Goal: Information Seeking & Learning: Check status

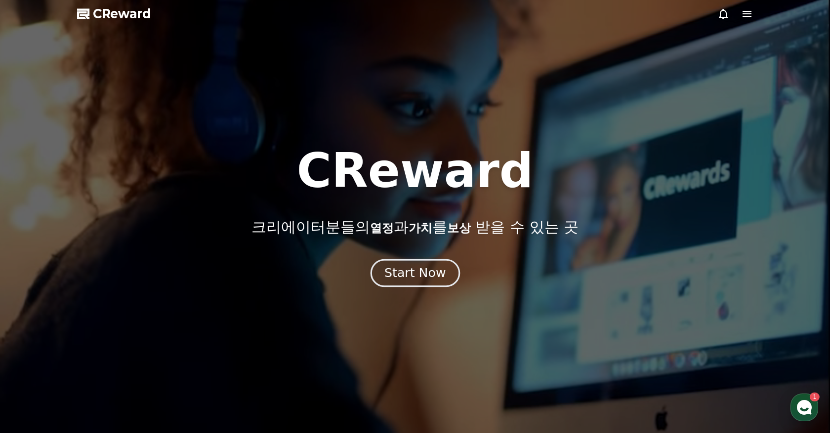
click at [424, 283] on button "Start Now" at bounding box center [414, 273] width 89 height 28
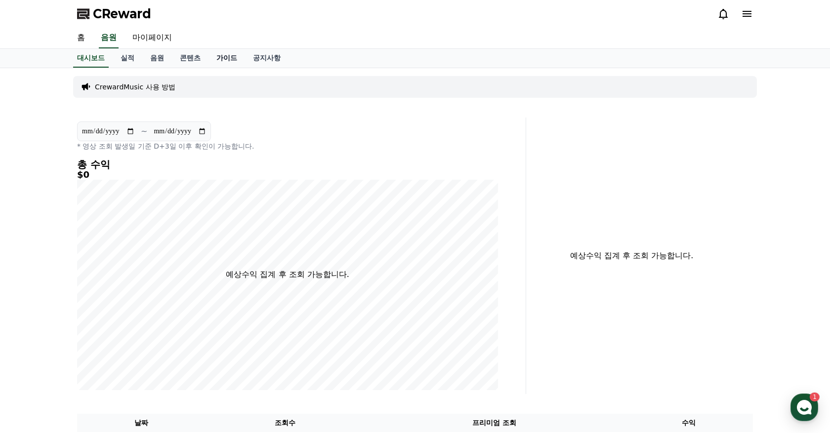
click at [218, 53] on link "가이드" at bounding box center [227, 58] width 37 height 19
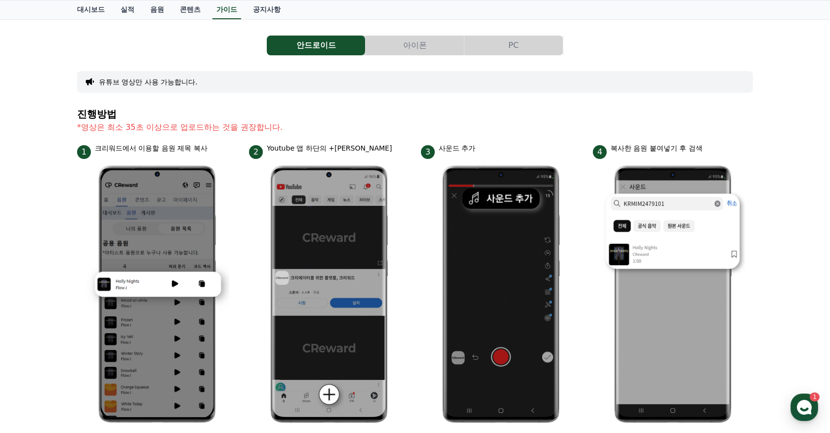
scroll to position [126, 0]
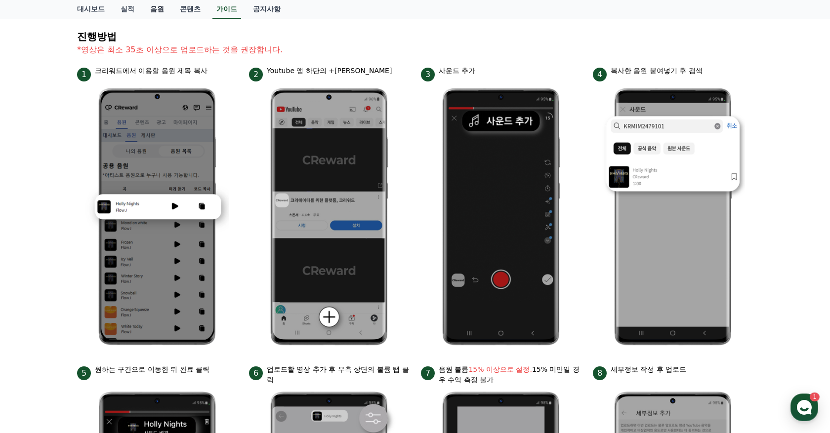
click at [152, 10] on link "음원" at bounding box center [157, 9] width 30 height 19
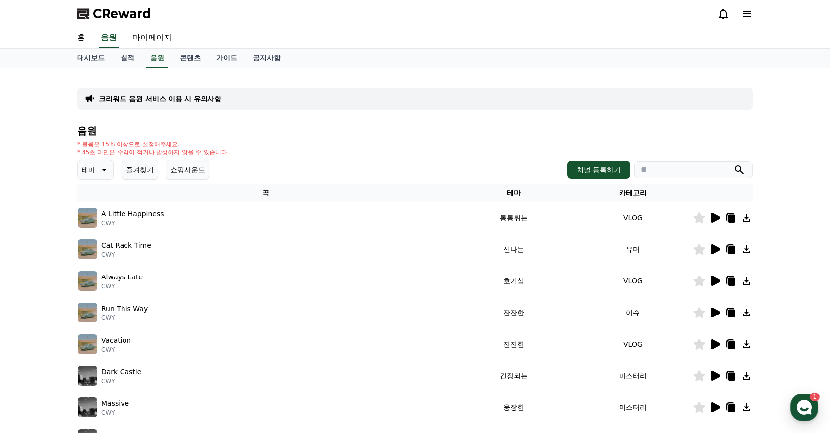
click at [92, 166] on p "테마" at bounding box center [89, 170] width 14 height 14
click at [95, 245] on button "호기심" at bounding box center [93, 248] width 29 height 22
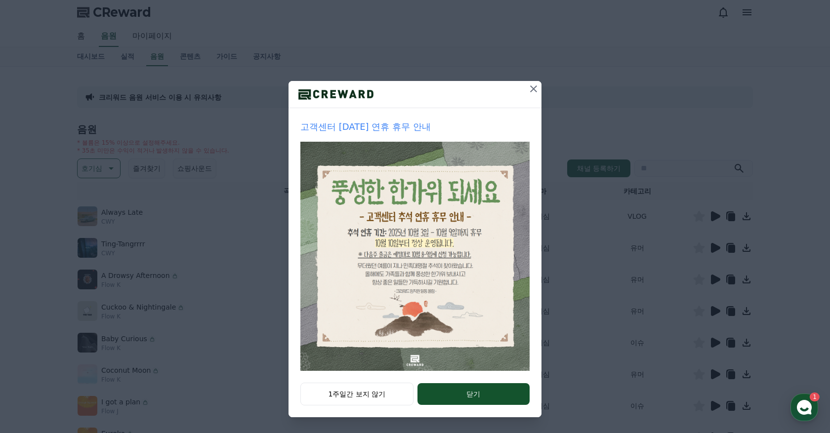
scroll to position [3, 0]
click at [532, 90] on icon at bounding box center [533, 88] width 7 height 7
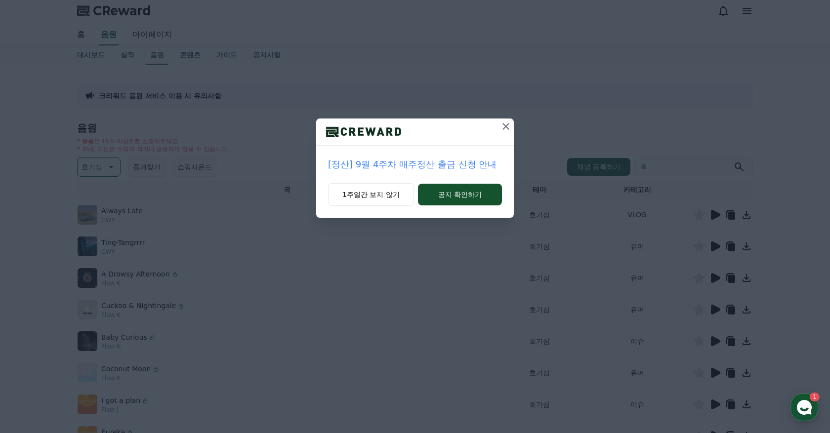
click at [499, 129] on button at bounding box center [506, 127] width 16 height 16
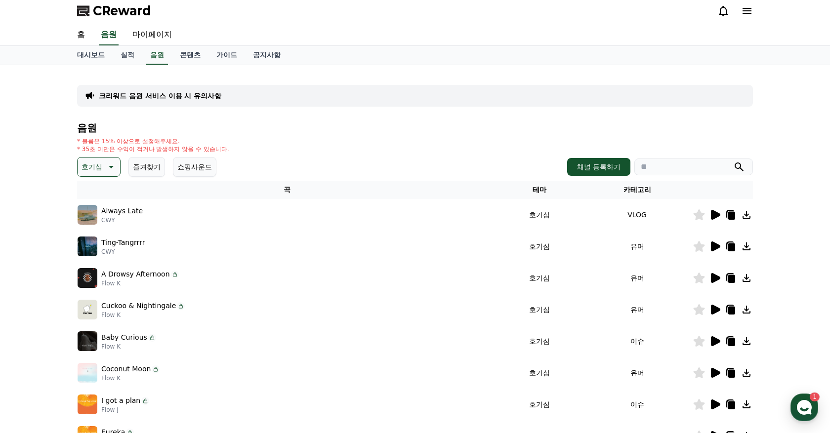
click at [715, 212] on icon at bounding box center [715, 215] width 9 height 10
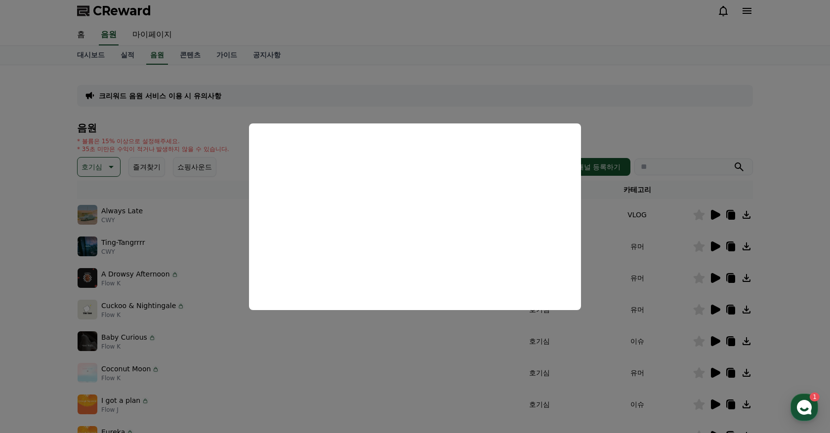
click at [666, 128] on button "close modal" at bounding box center [415, 216] width 830 height 433
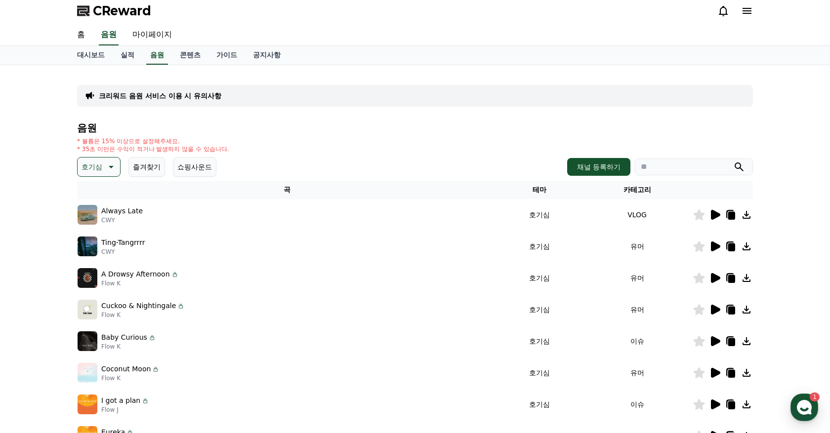
click at [716, 248] on icon at bounding box center [715, 247] width 9 height 10
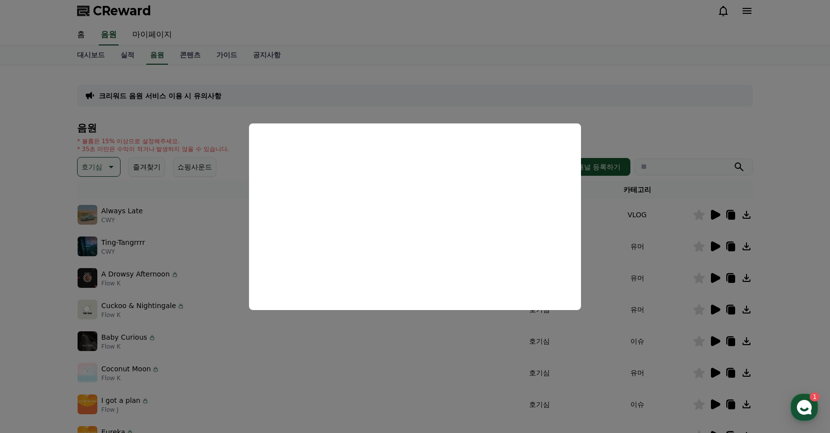
click at [679, 121] on button "close modal" at bounding box center [415, 216] width 830 height 433
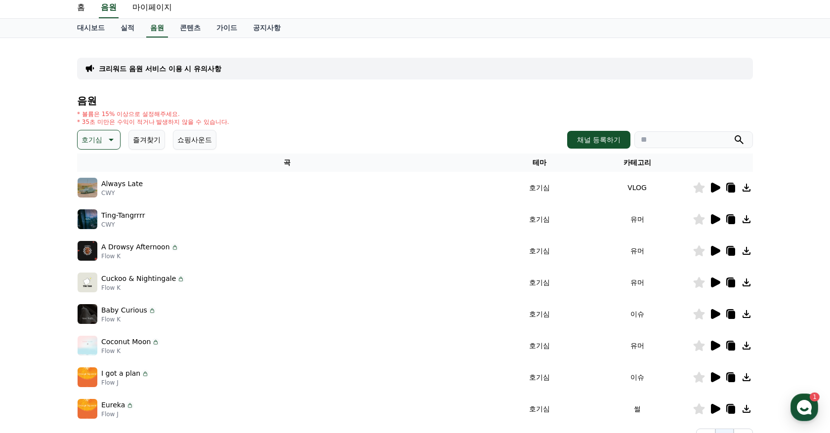
scroll to position [53, 0]
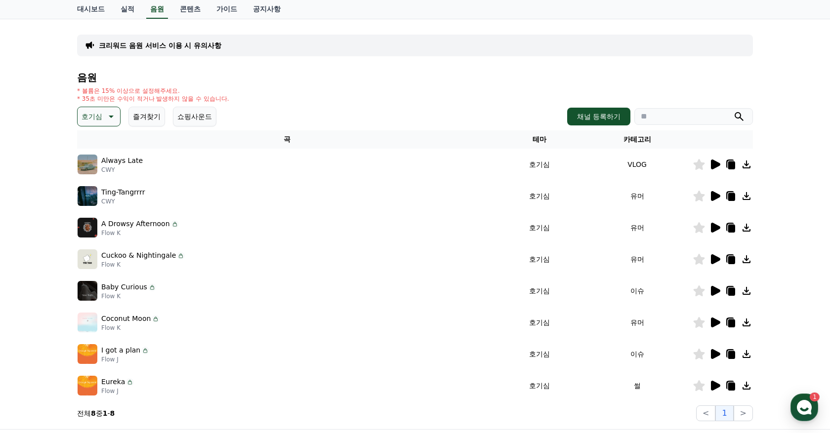
click at [715, 387] on icon at bounding box center [715, 386] width 9 height 10
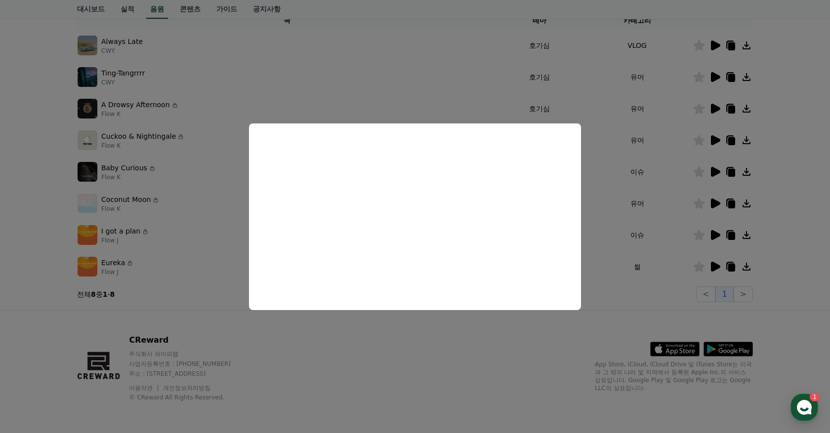
scroll to position [109, 0]
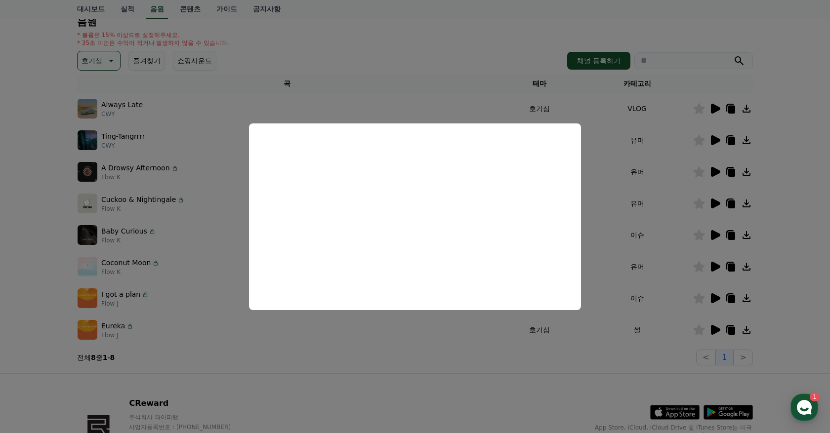
click at [381, 364] on button "close modal" at bounding box center [415, 216] width 830 height 433
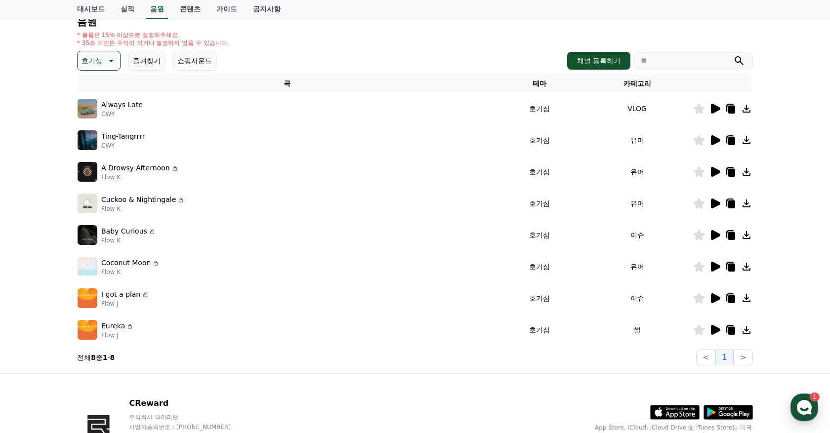
click at [717, 170] on icon at bounding box center [715, 172] width 9 height 10
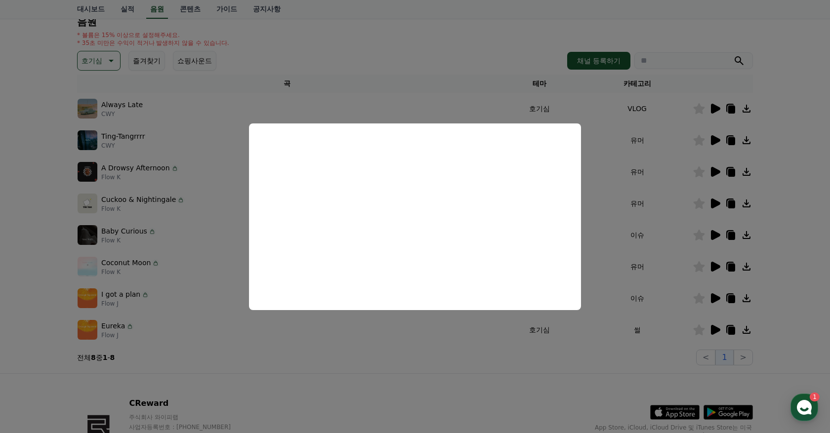
click at [561, 362] on button "close modal" at bounding box center [415, 216] width 830 height 433
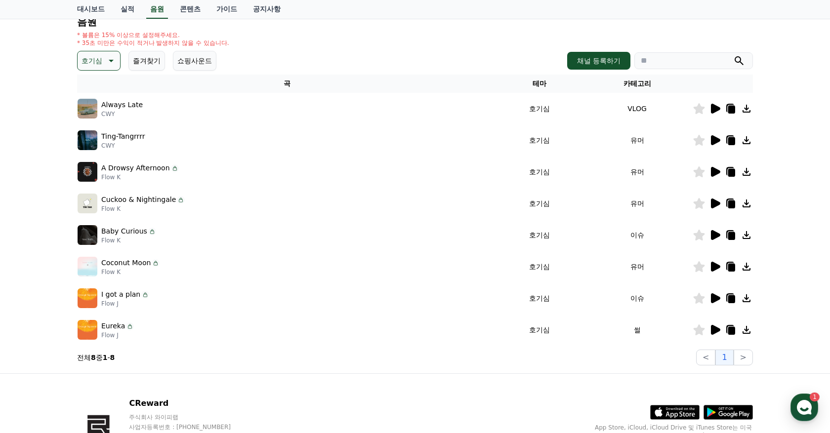
click at [714, 201] on icon at bounding box center [715, 204] width 9 height 10
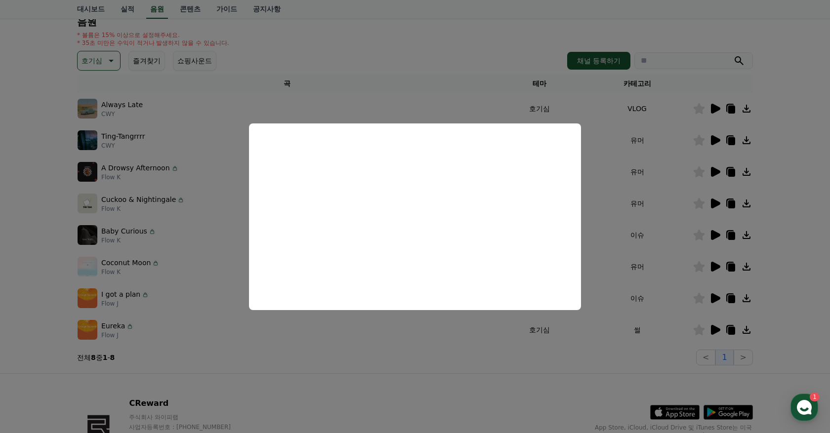
click at [484, 378] on button "close modal" at bounding box center [415, 216] width 830 height 433
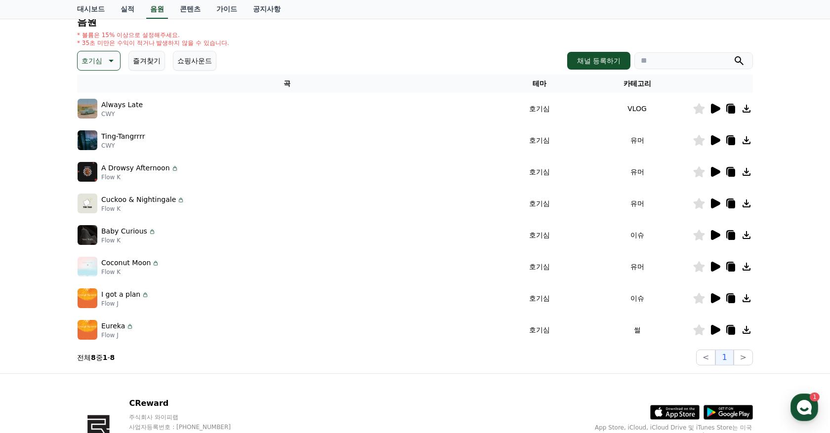
click at [716, 236] on icon at bounding box center [715, 235] width 9 height 10
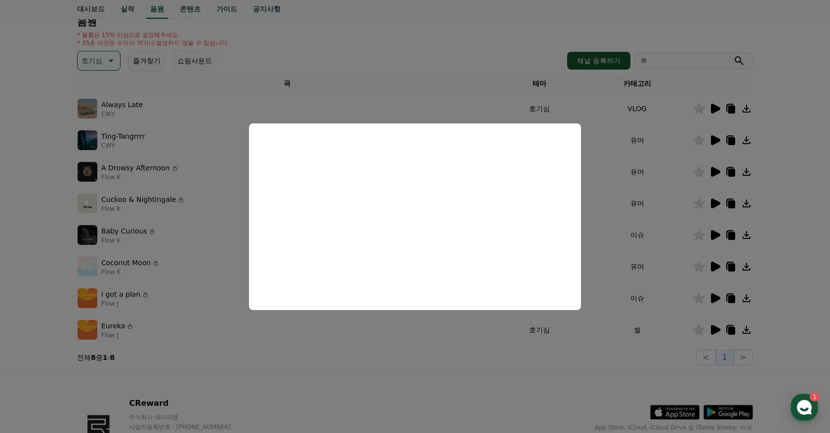
click at [796, 297] on button "close modal" at bounding box center [415, 216] width 830 height 433
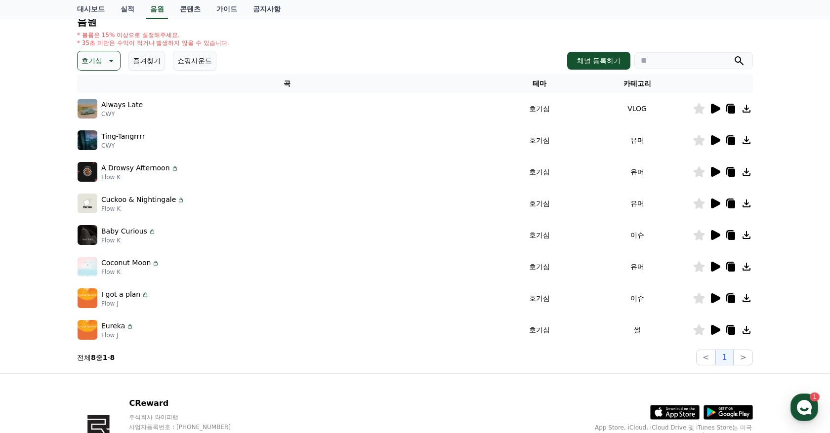
click at [713, 263] on icon at bounding box center [715, 267] width 9 height 10
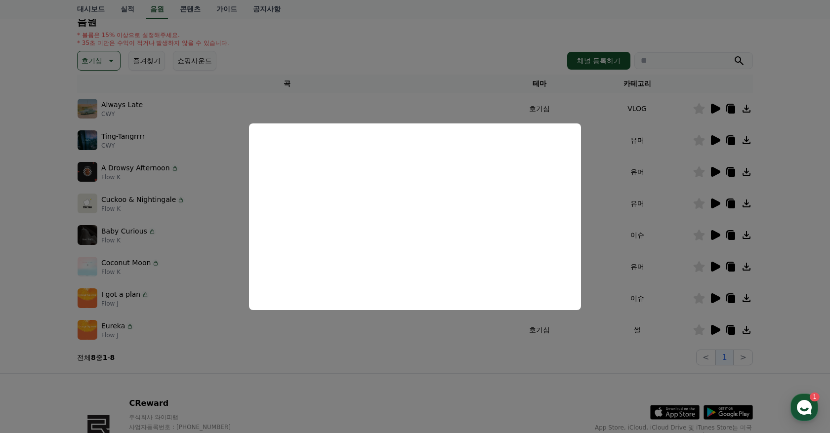
click at [429, 382] on button "close modal" at bounding box center [415, 216] width 830 height 433
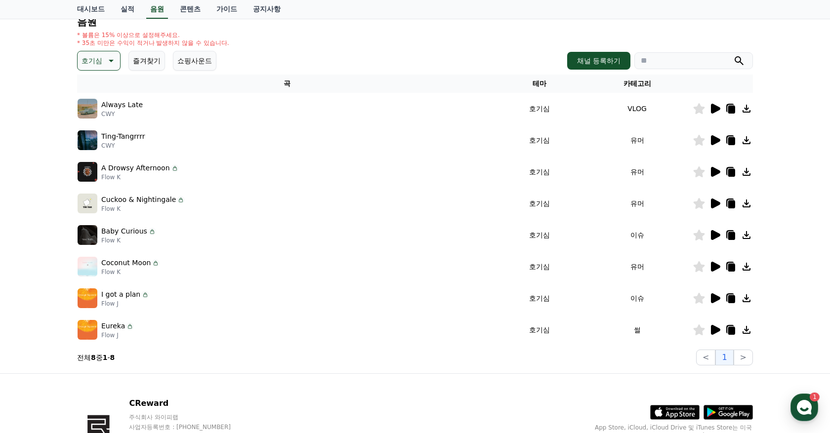
click at [713, 297] on icon at bounding box center [715, 299] width 9 height 10
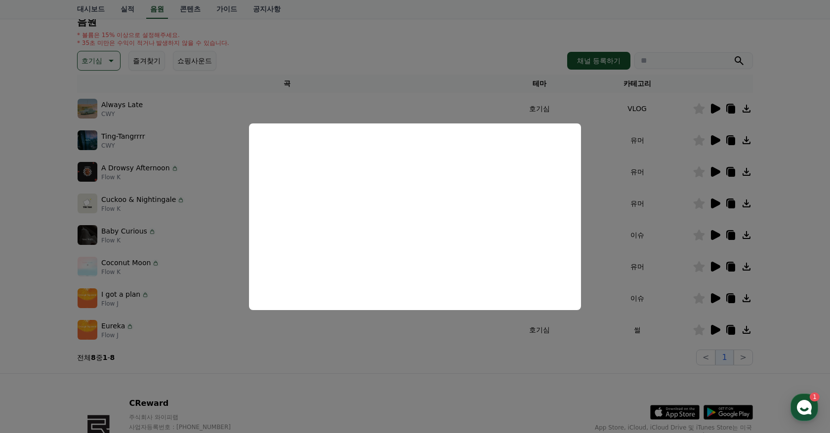
click at [501, 420] on button "close modal" at bounding box center [415, 216] width 830 height 433
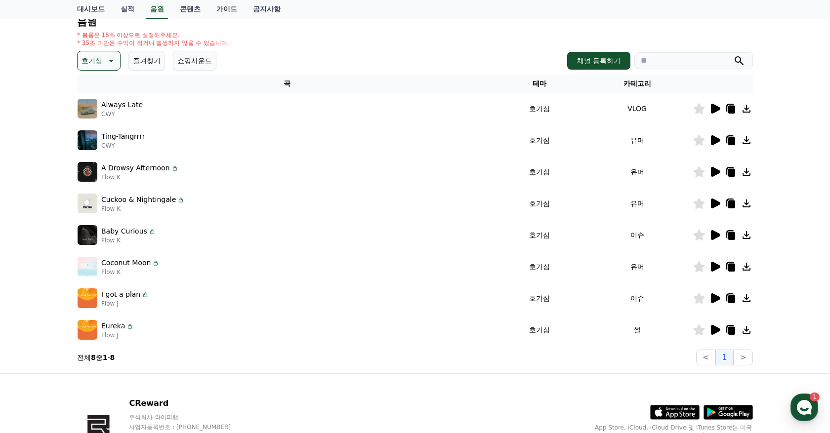
click at [729, 329] on icon at bounding box center [731, 331] width 7 height 8
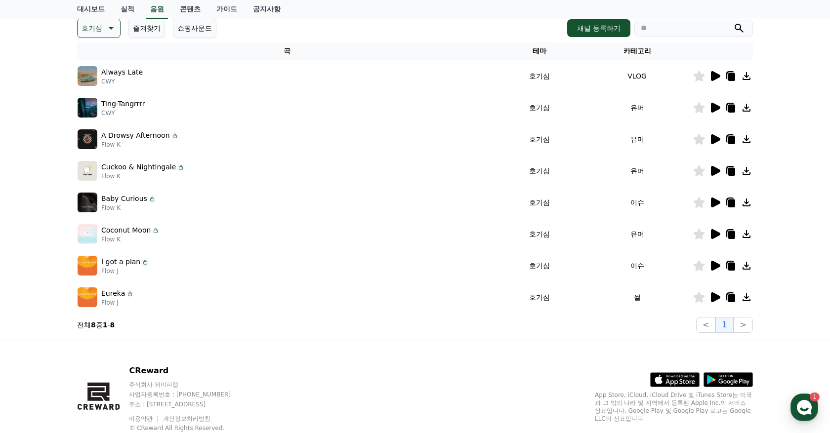
scroll to position [90, 0]
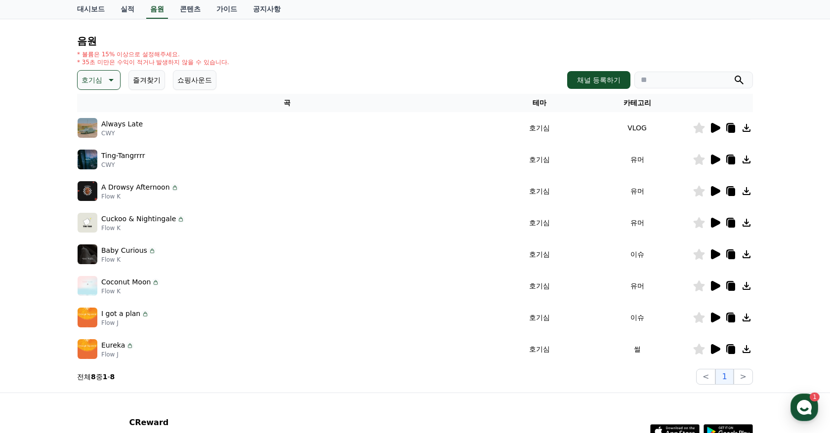
click at [697, 351] on icon at bounding box center [699, 349] width 11 height 11
click at [124, 11] on link "실적" at bounding box center [128, 9] width 30 height 19
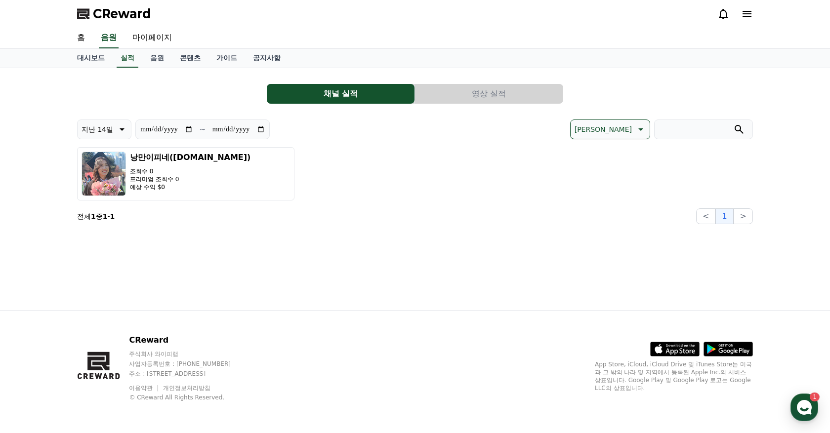
click at [514, 94] on button "영상 실적" at bounding box center [489, 94] width 148 height 20
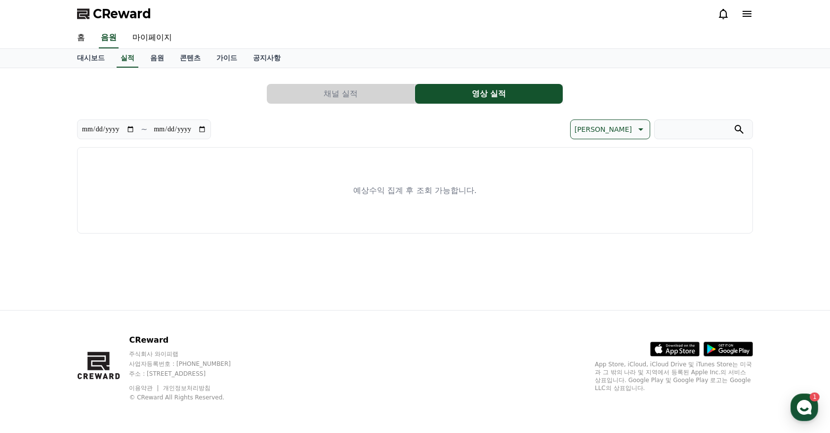
click at [366, 94] on button "채널 실적" at bounding box center [341, 94] width 148 height 20
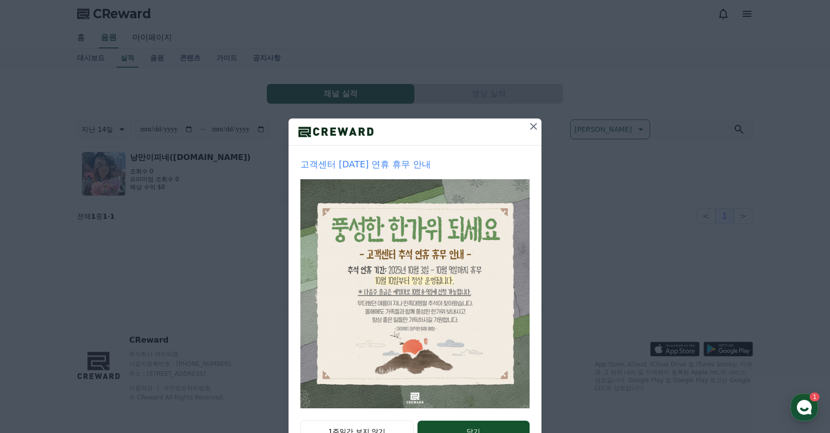
click at [535, 127] on icon at bounding box center [534, 127] width 12 height 12
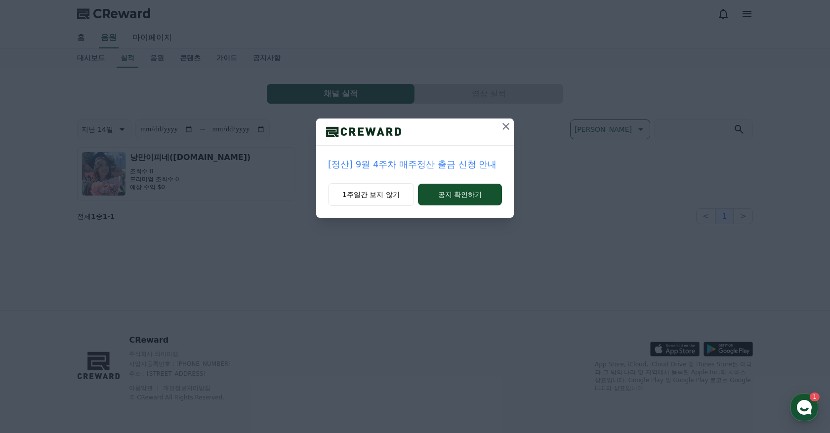
click at [507, 129] on icon at bounding box center [506, 127] width 12 height 12
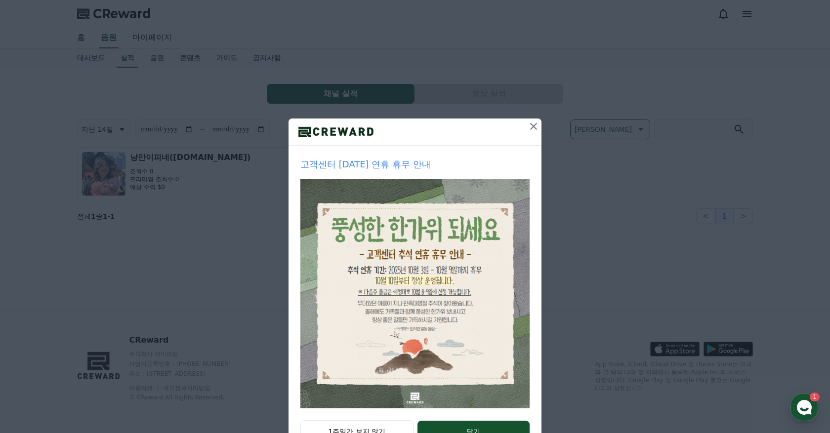
click at [532, 128] on icon at bounding box center [534, 127] width 12 height 12
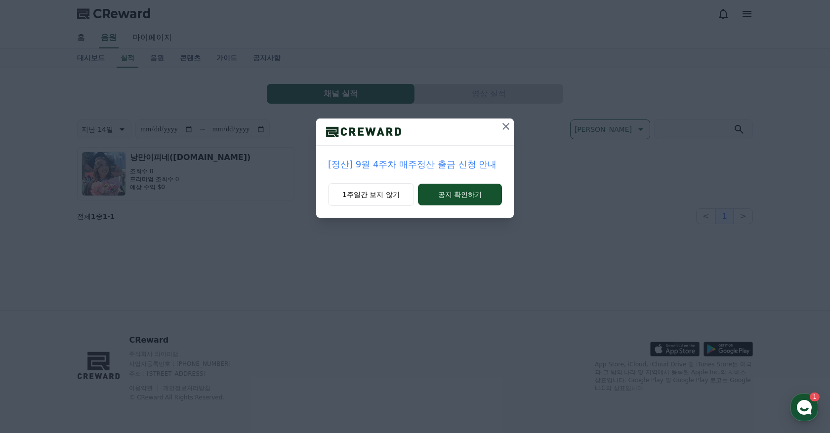
click at [505, 126] on icon at bounding box center [506, 126] width 7 height 7
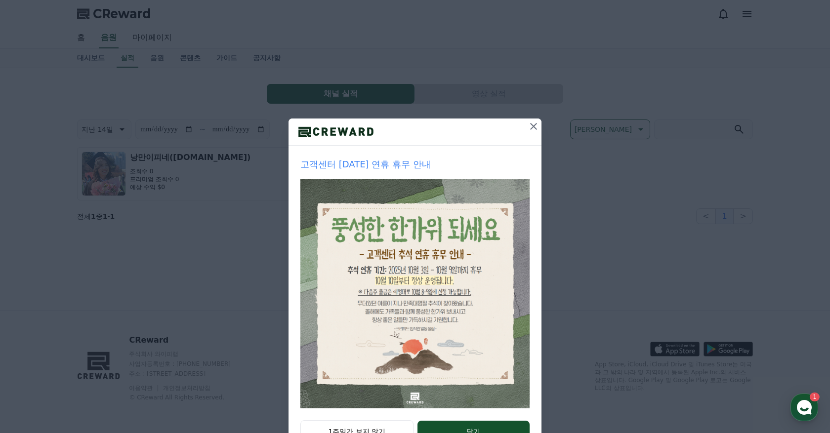
click at [534, 123] on icon at bounding box center [534, 127] width 12 height 12
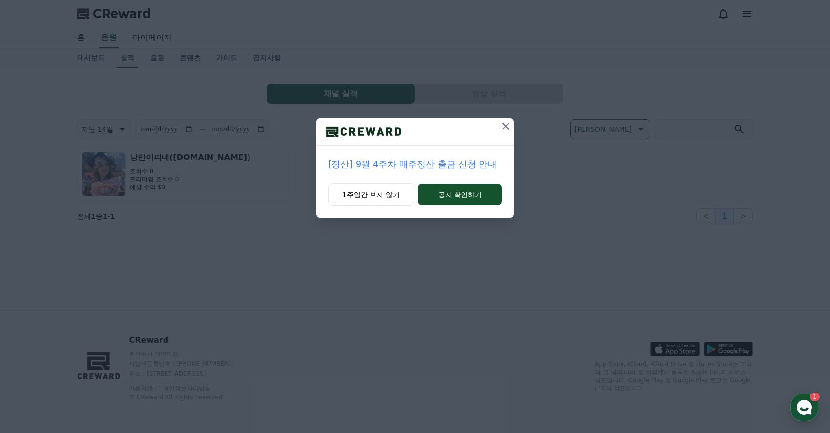
click at [507, 121] on icon at bounding box center [506, 127] width 12 height 12
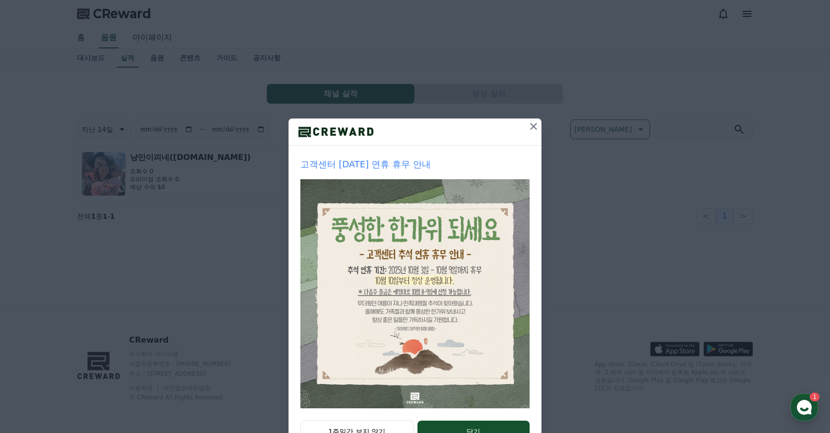
scroll to position [38, 0]
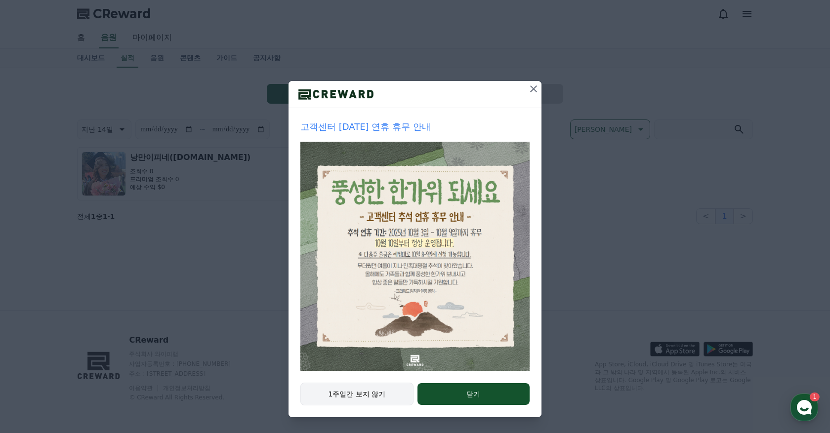
click at [376, 398] on button "1주일간 보지 않기" at bounding box center [356, 394] width 113 height 23
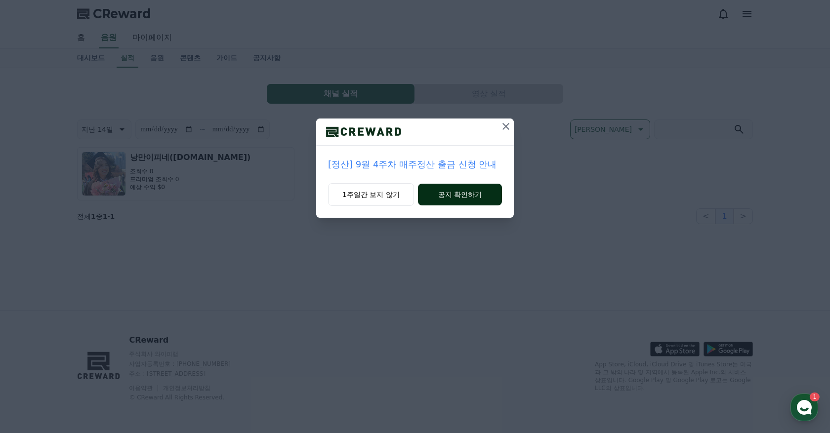
click at [465, 198] on button "공지 확인하기" at bounding box center [460, 195] width 84 height 22
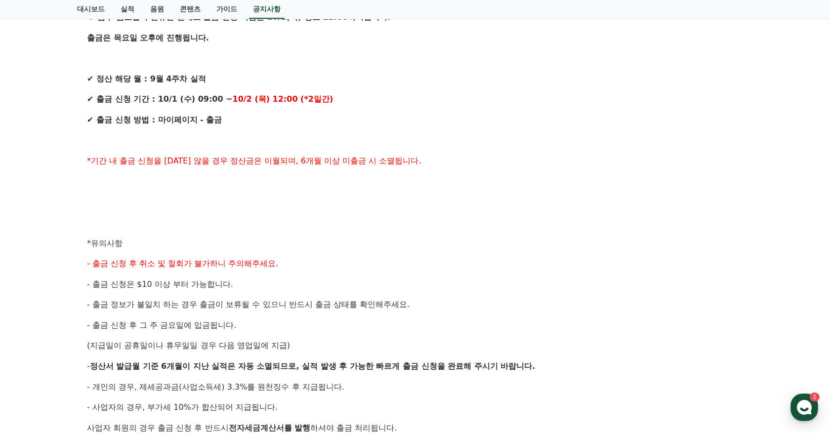
scroll to position [307, 0]
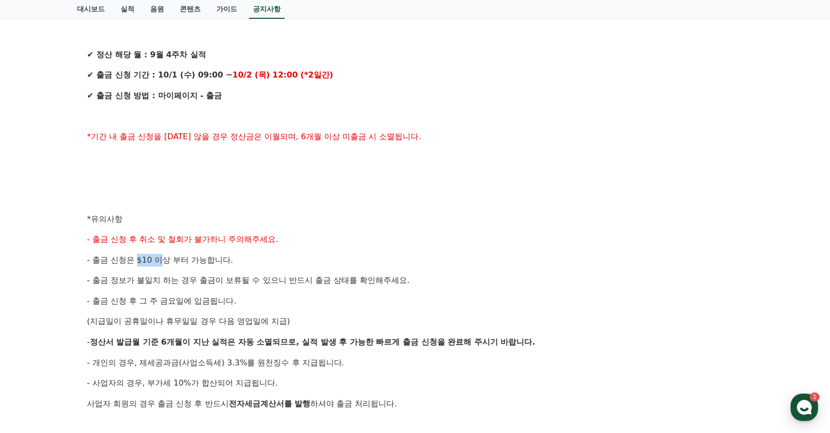
drag, startPoint x: 131, startPoint y: 260, endPoint x: 156, endPoint y: 260, distance: 25.2
click at [156, 260] on span "- 출금 신청은 $10 이상 부터 가능합니다." at bounding box center [160, 259] width 146 height 9
click at [223, 264] on p "- 출금 신청은 $10 이상 부터 가능합니다." at bounding box center [415, 260] width 656 height 13
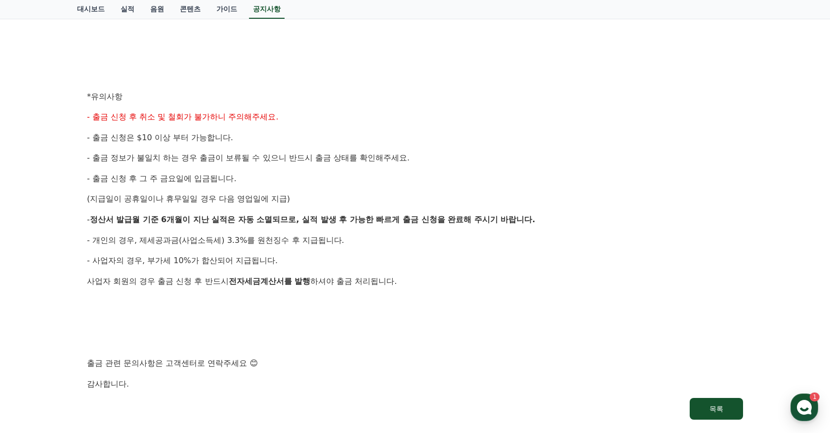
scroll to position [0, 0]
